Goal: Transaction & Acquisition: Subscribe to service/newsletter

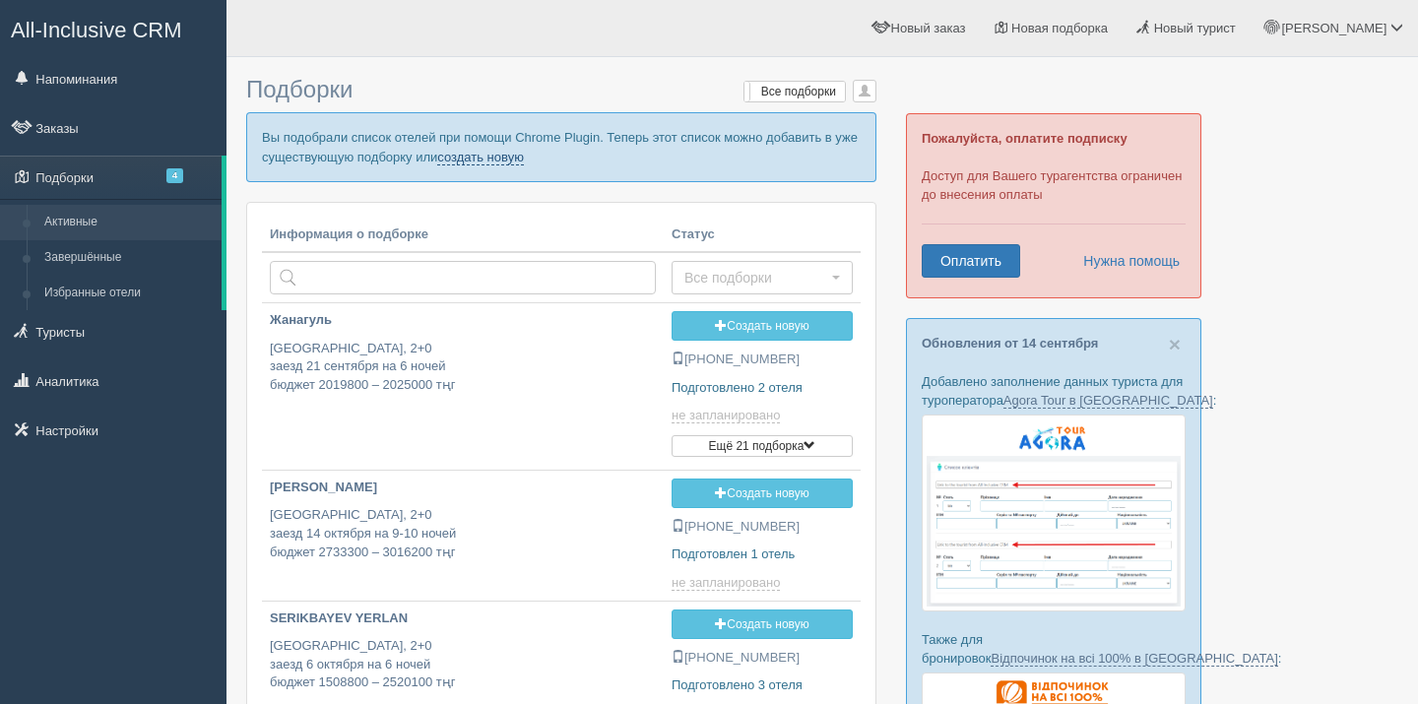
click at [524, 161] on link "создать новую" at bounding box center [480, 158] width 87 height 16
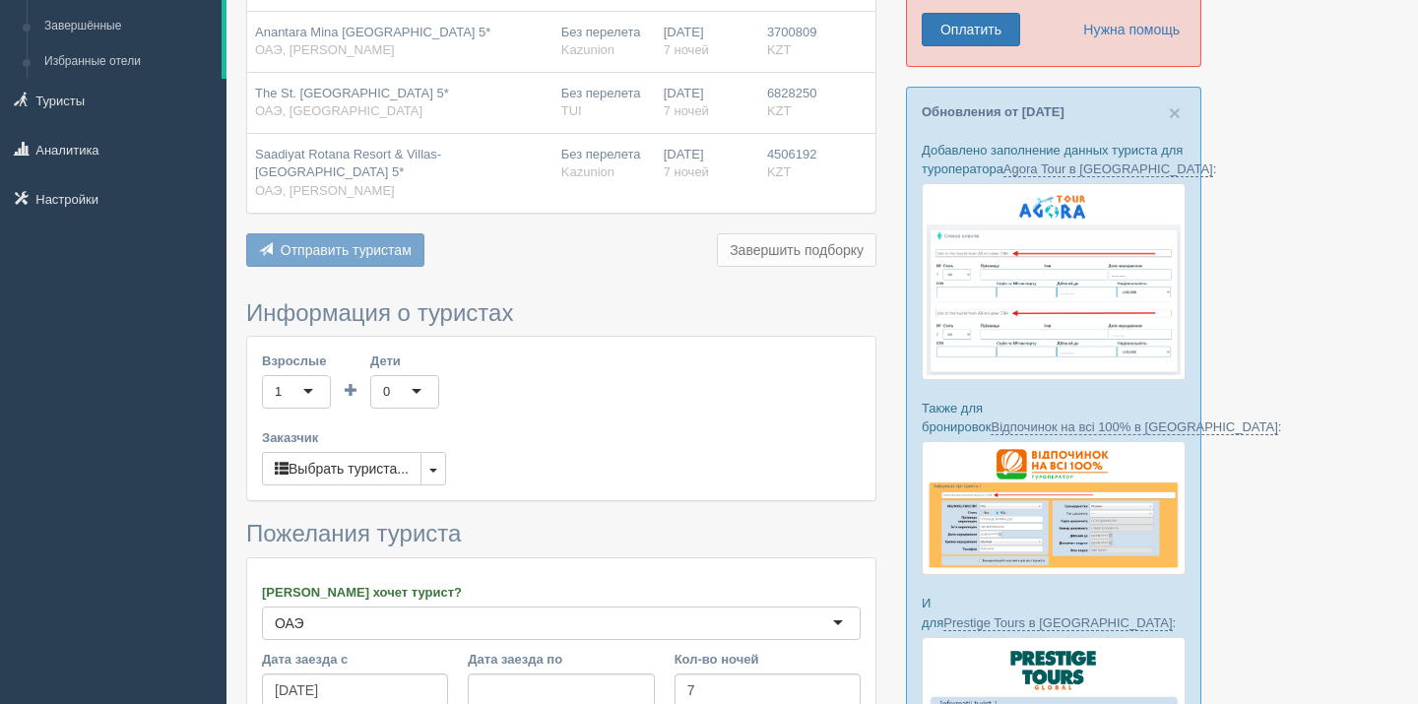
scroll to position [415, 0]
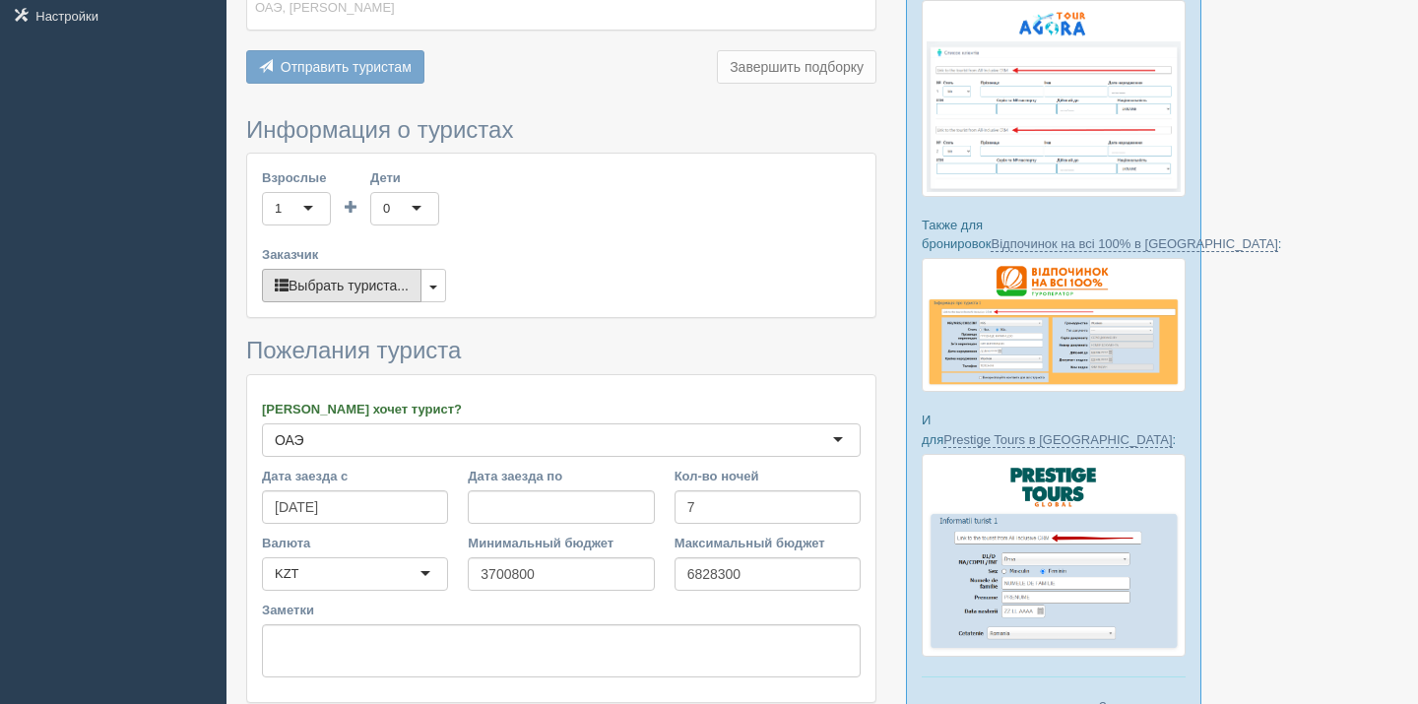
click at [404, 277] on button "Выбрать туриста..." at bounding box center [342, 285] width 160 height 33
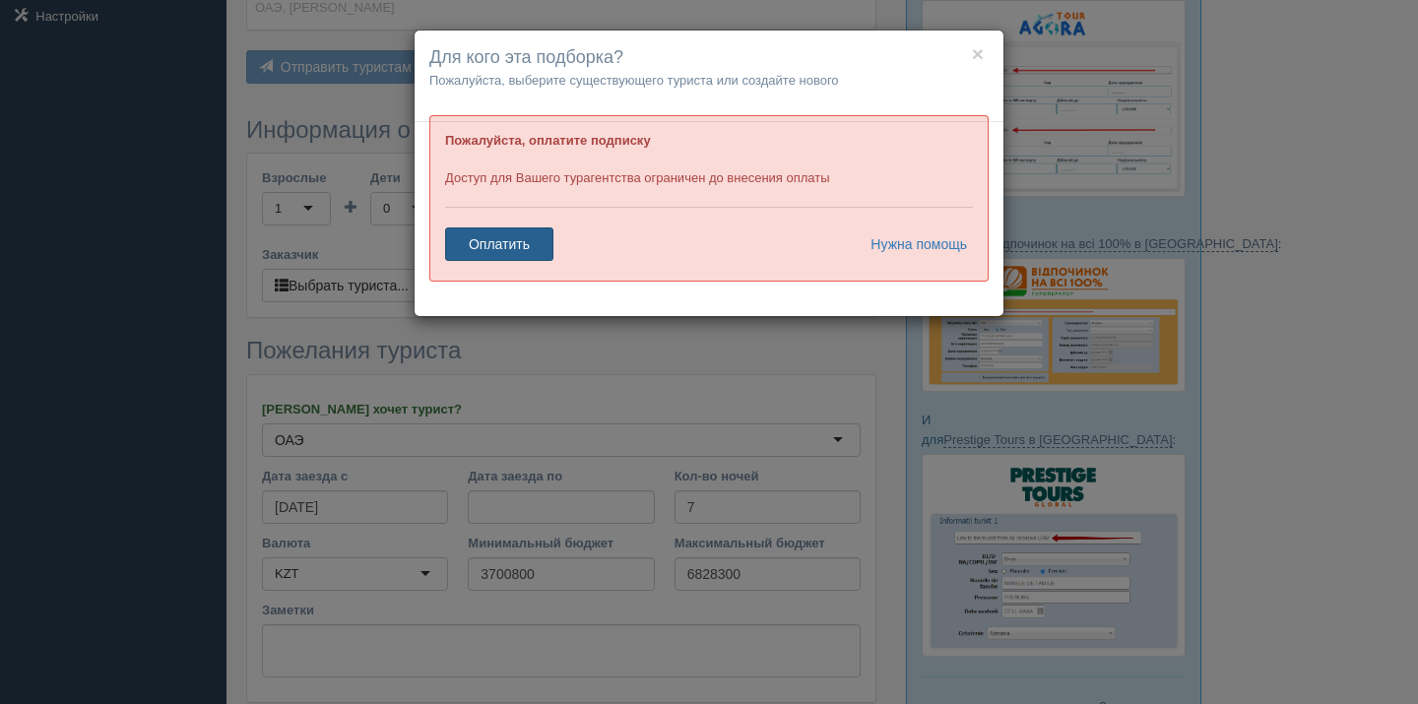
click at [513, 256] on link "Оплатить" at bounding box center [499, 243] width 108 height 33
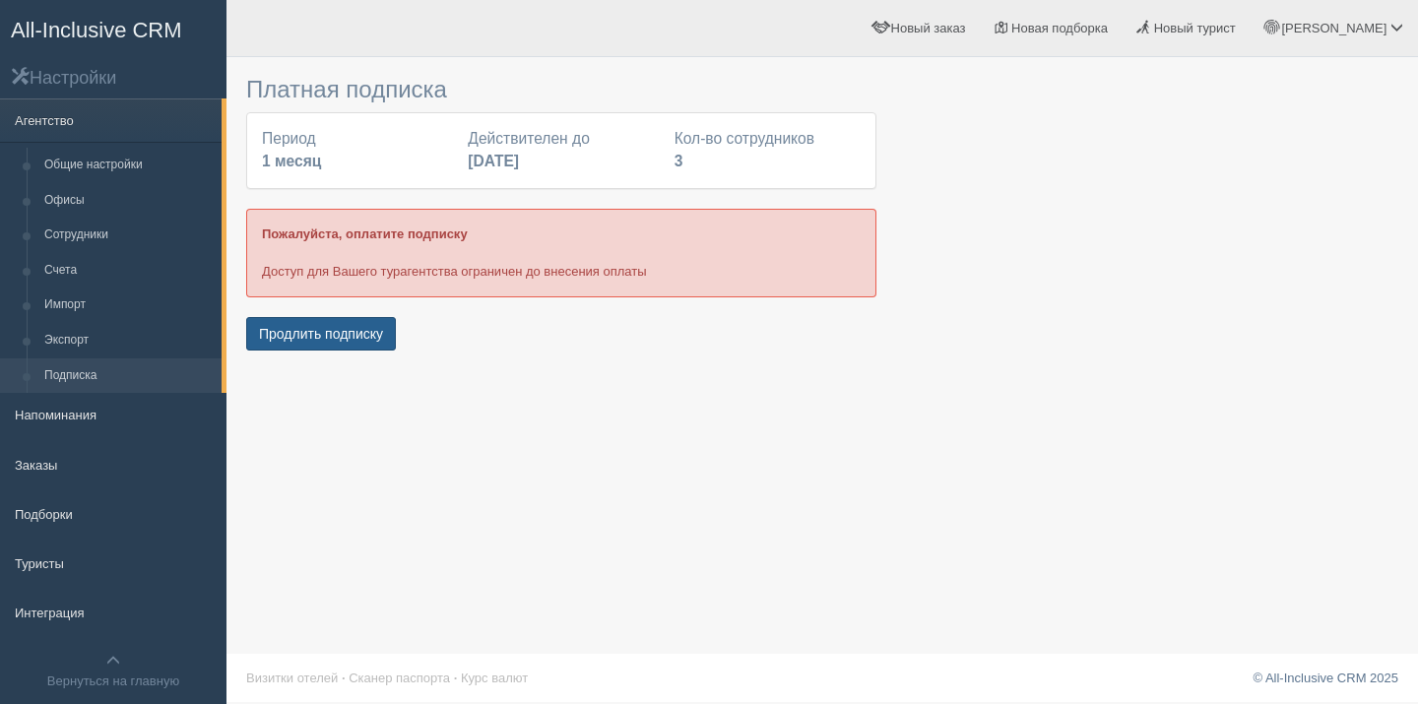
click at [377, 332] on button "Продлить подписку" at bounding box center [321, 333] width 150 height 33
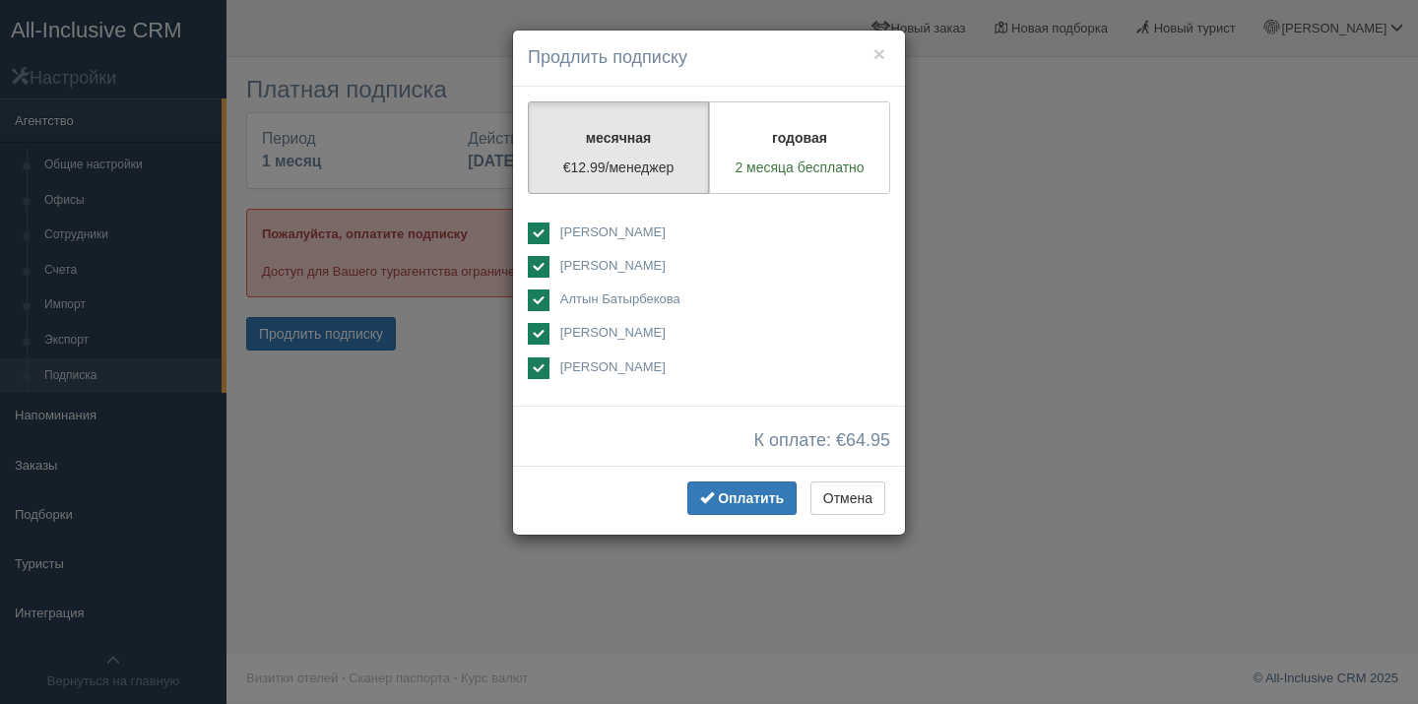
click at [601, 370] on span "[PERSON_NAME]" at bounding box center [612, 366] width 105 height 15
checkbox input "false"
click at [601, 305] on span "Алтын Батырбекова" at bounding box center [620, 298] width 120 height 15
checkbox input "false"
click at [742, 495] on span "Оплатить" at bounding box center [751, 498] width 66 height 16
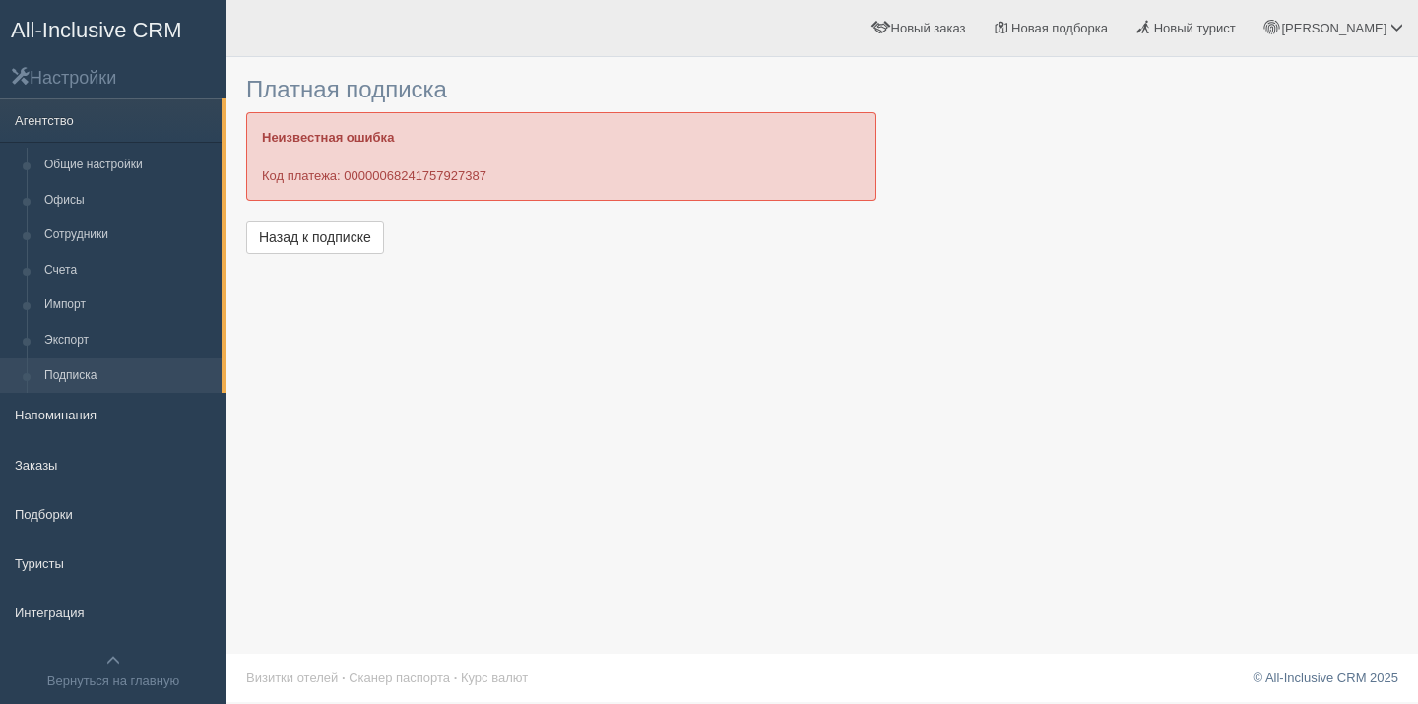
click at [355, 216] on div "Платная подписка Неизвестная ошибка Код платежа: 00000068241757927387 Назад к п…" at bounding box center [561, 163] width 630 height 192
click at [355, 235] on link "Назад к подписке" at bounding box center [315, 237] width 138 height 33
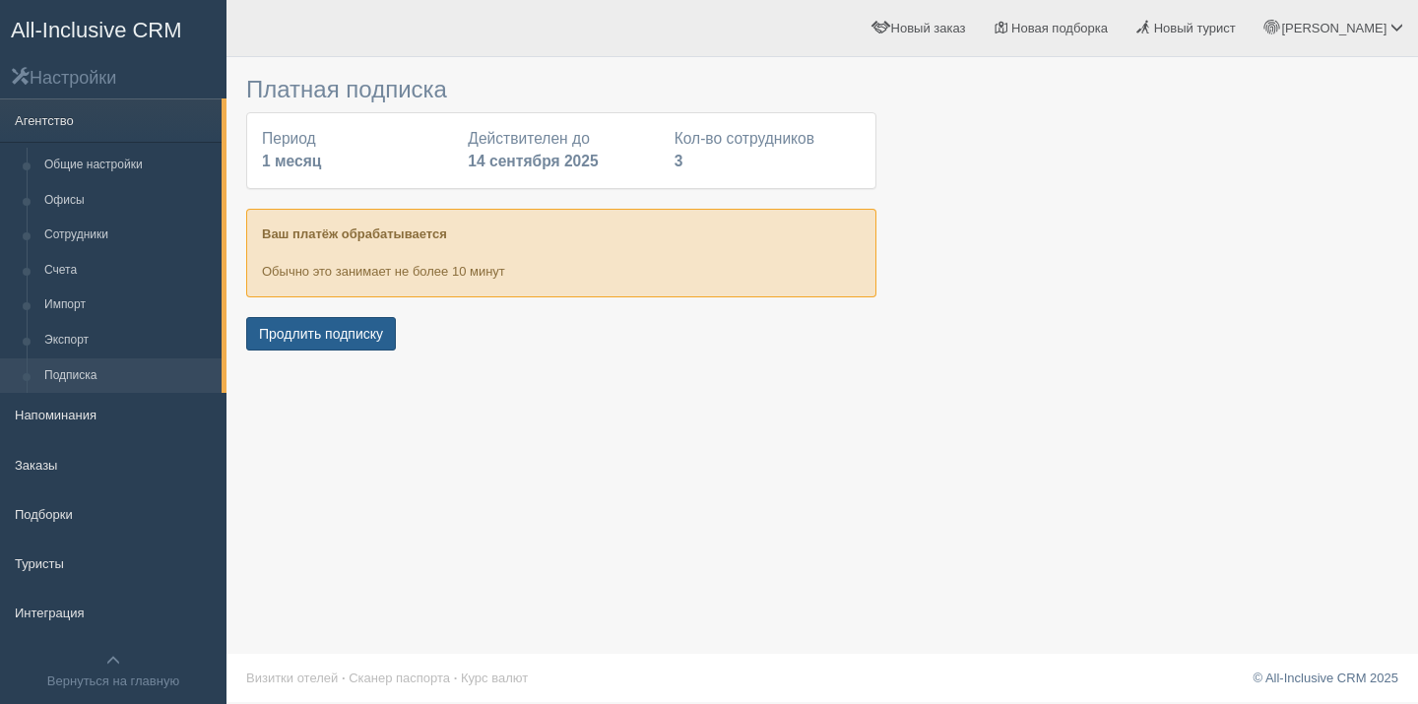
click at [349, 336] on button "Продлить подписку" at bounding box center [321, 333] width 150 height 33
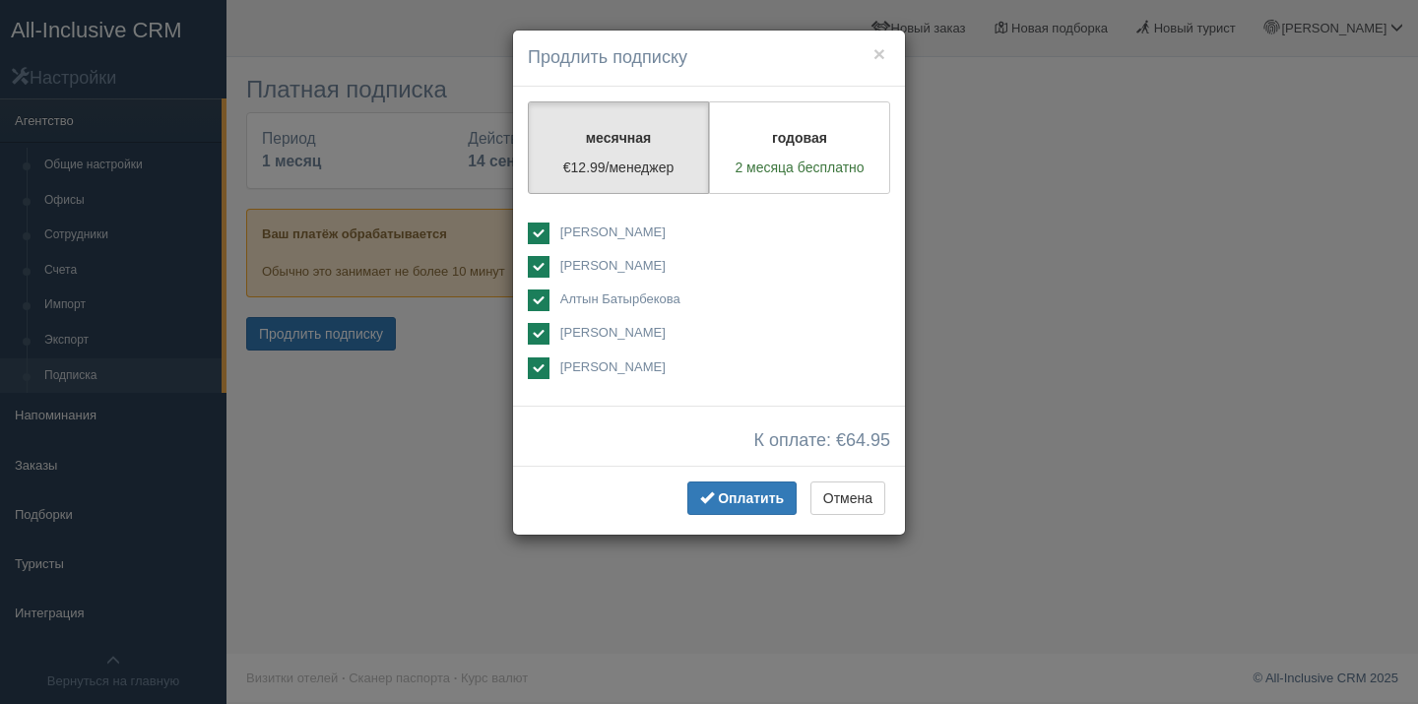
click at [602, 300] on span "Алтын Батырбекова" at bounding box center [620, 298] width 120 height 15
checkbox input "false"
click at [600, 360] on span "[PERSON_NAME]" at bounding box center [612, 366] width 105 height 15
checkbox input "false"
click at [757, 496] on span "Оплатить" at bounding box center [751, 498] width 66 height 16
